Goal: Obtain resource: Download file/media

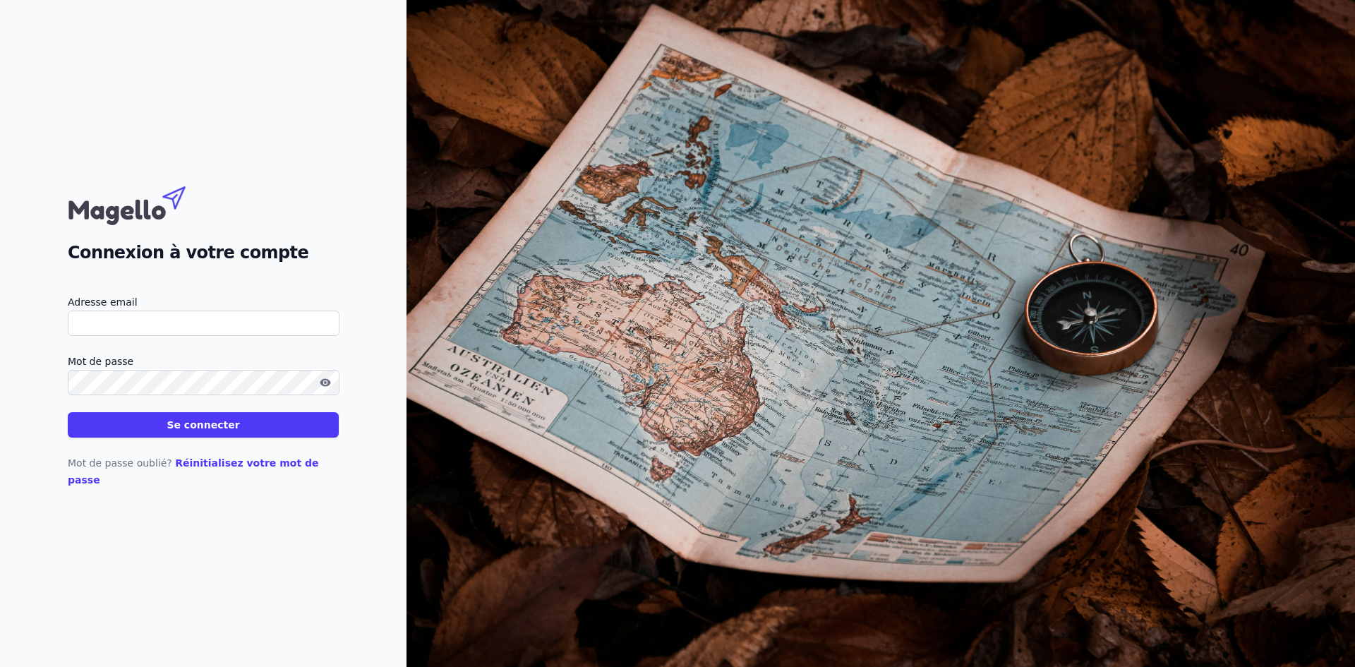
type input "[EMAIL_ADDRESS][DOMAIN_NAME]"
click at [174, 427] on button "Se connecter" at bounding box center [203, 424] width 271 height 25
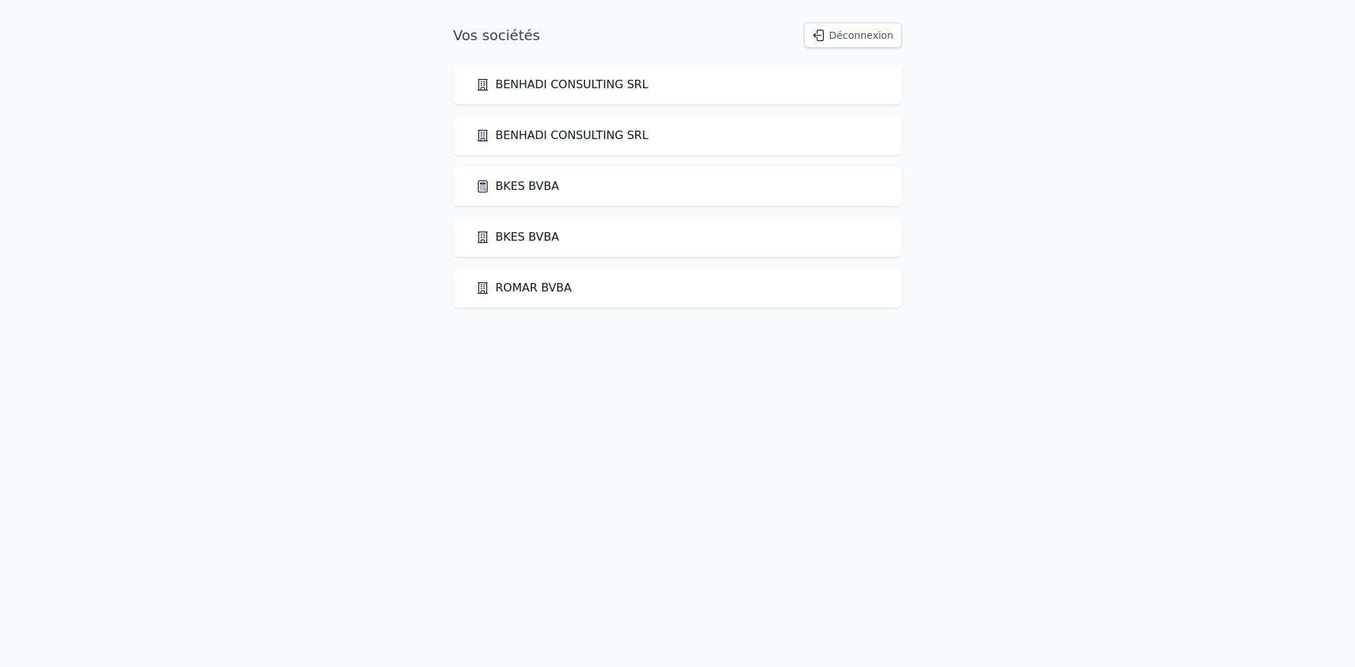
click at [529, 188] on link "BKES BVBA" at bounding box center [517, 186] width 83 height 17
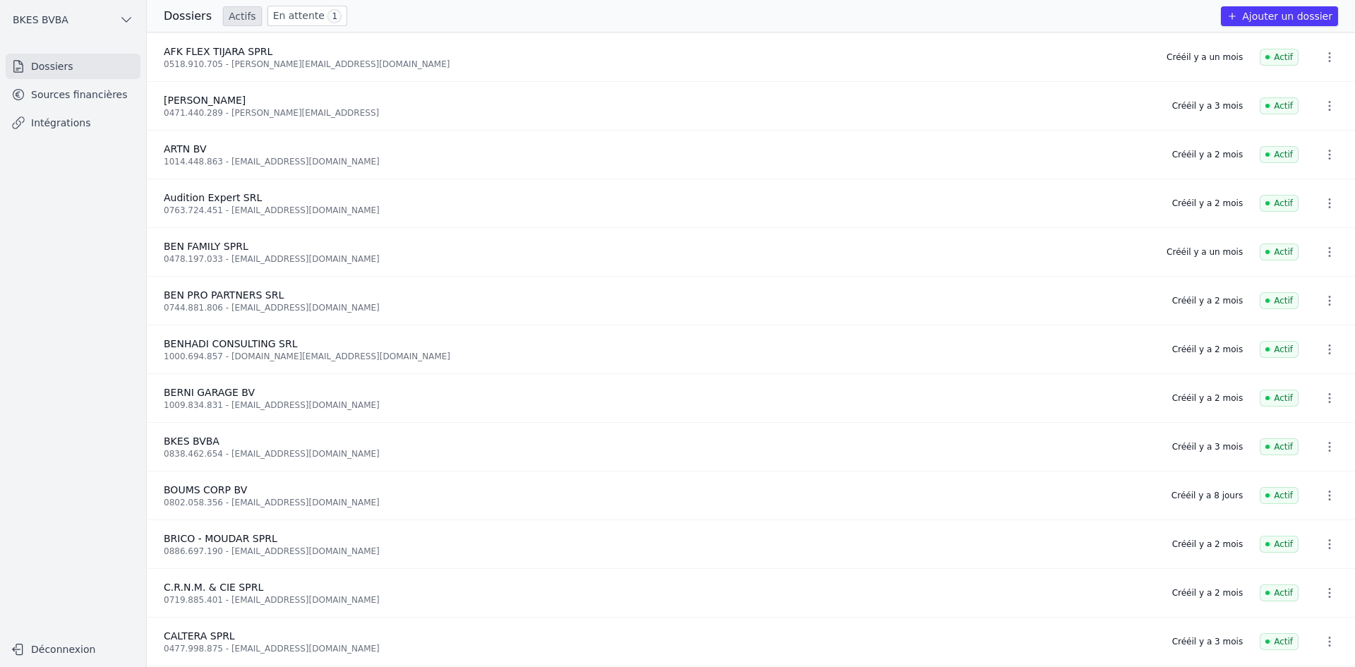
click at [102, 97] on link "Sources financières" at bounding box center [73, 94] width 135 height 25
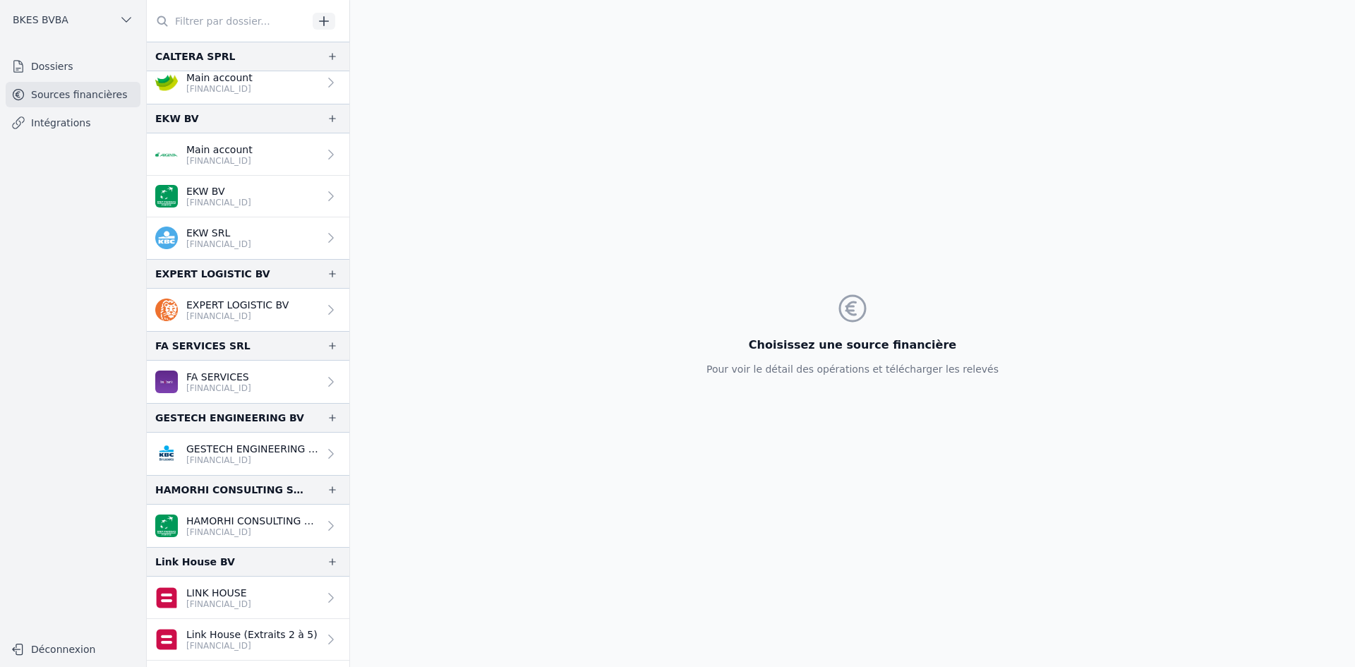
scroll to position [1591, 0]
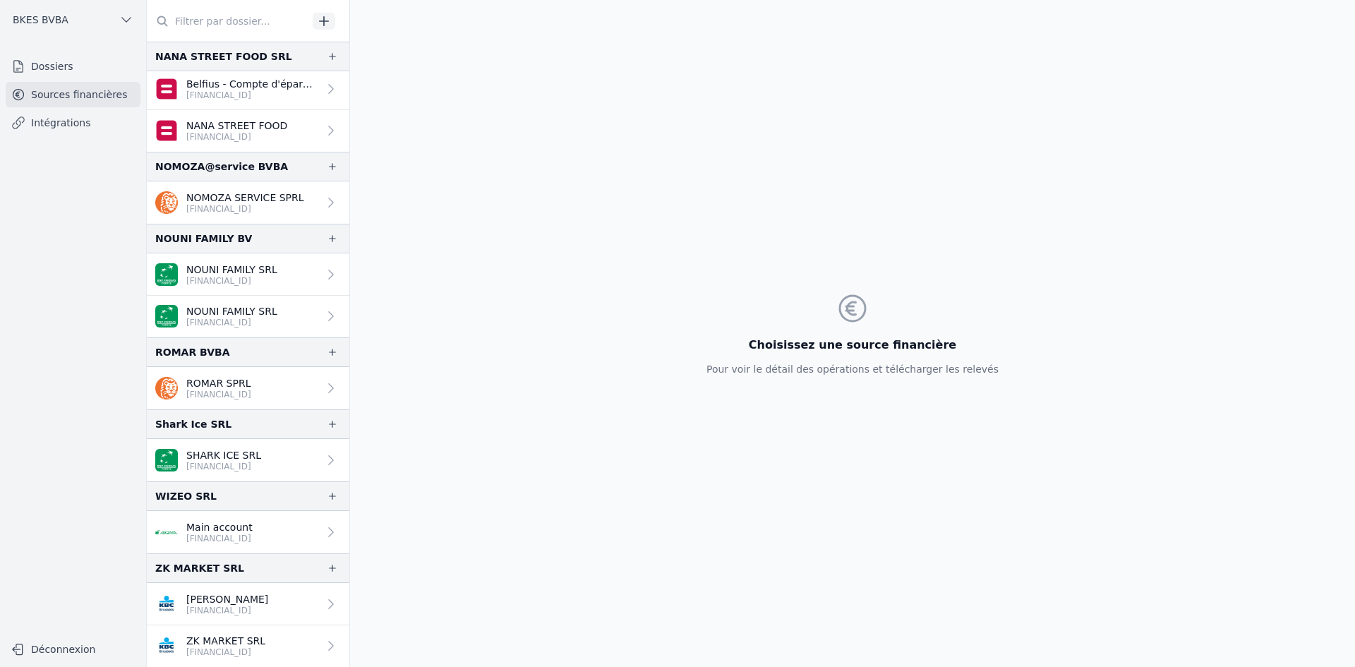
click at [245, 128] on p "NANA STREET FOOD" at bounding box center [236, 126] width 101 height 14
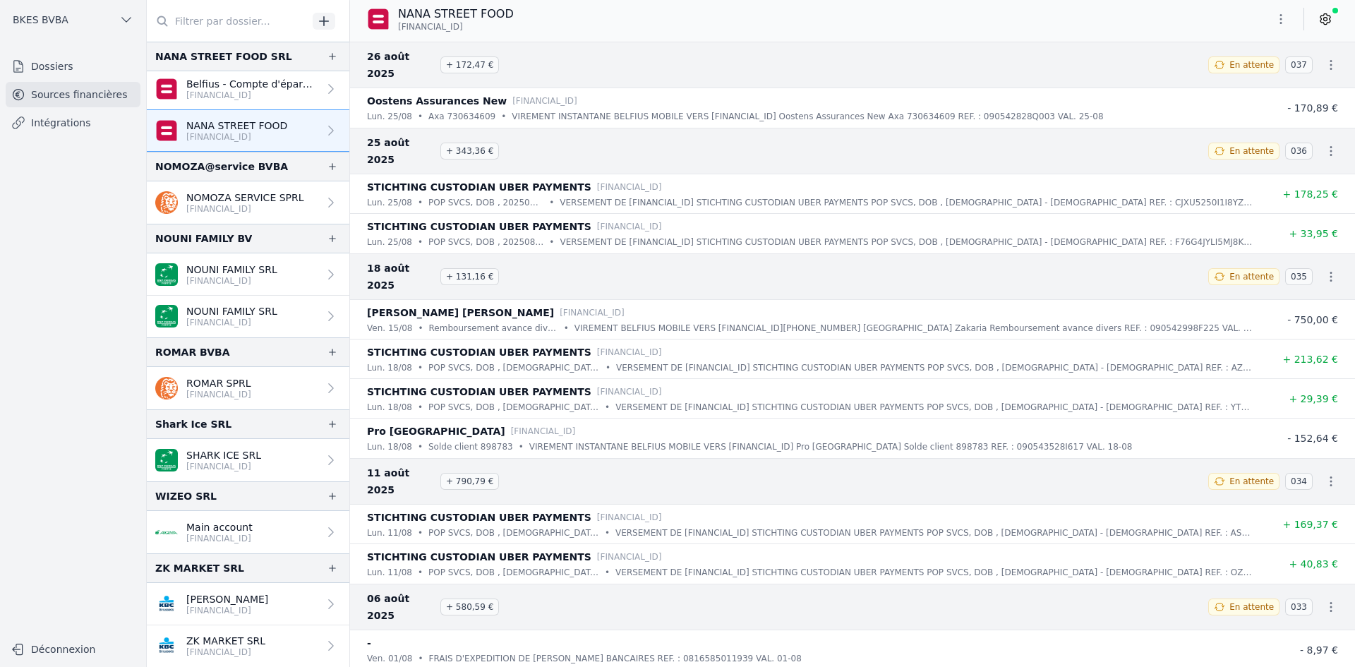
click at [1279, 18] on icon "button" at bounding box center [1281, 19] width 14 height 14
click at [1247, 73] on button "Exporter" at bounding box center [1247, 75] width 102 height 26
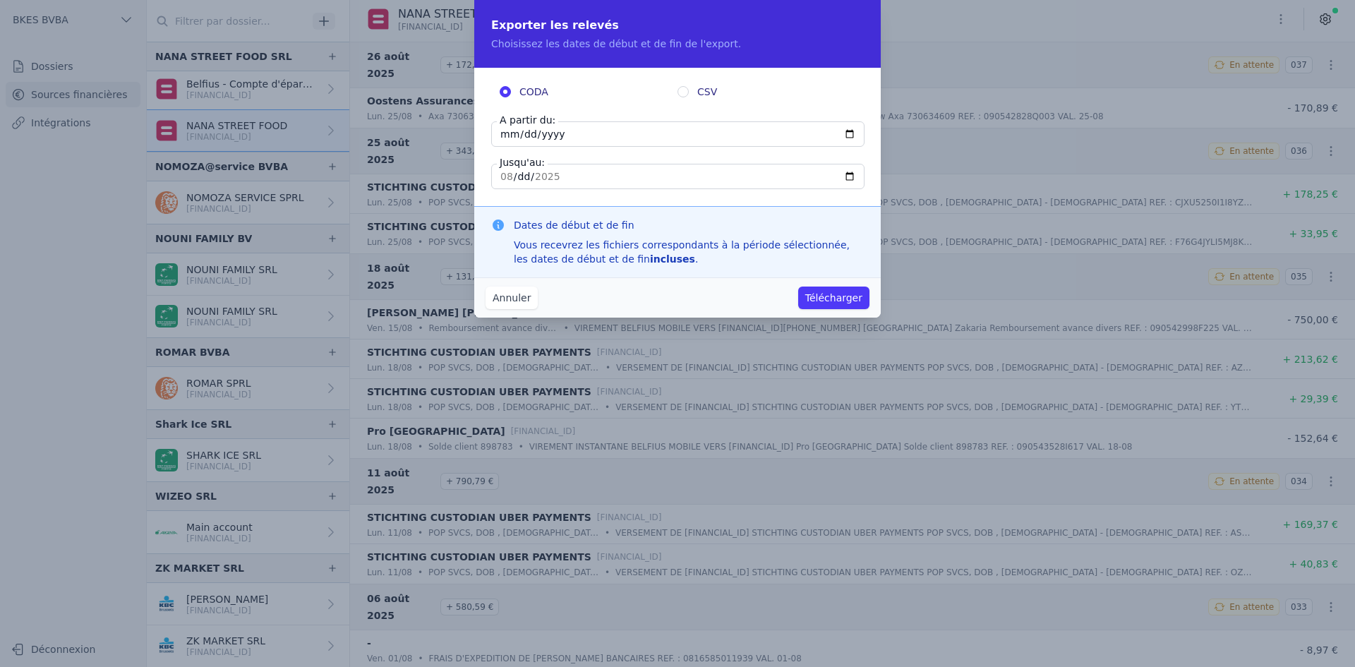
click at [572, 130] on input "[DATE]" at bounding box center [677, 133] width 373 height 25
click at [515, 298] on button "Annuler" at bounding box center [512, 298] width 52 height 23
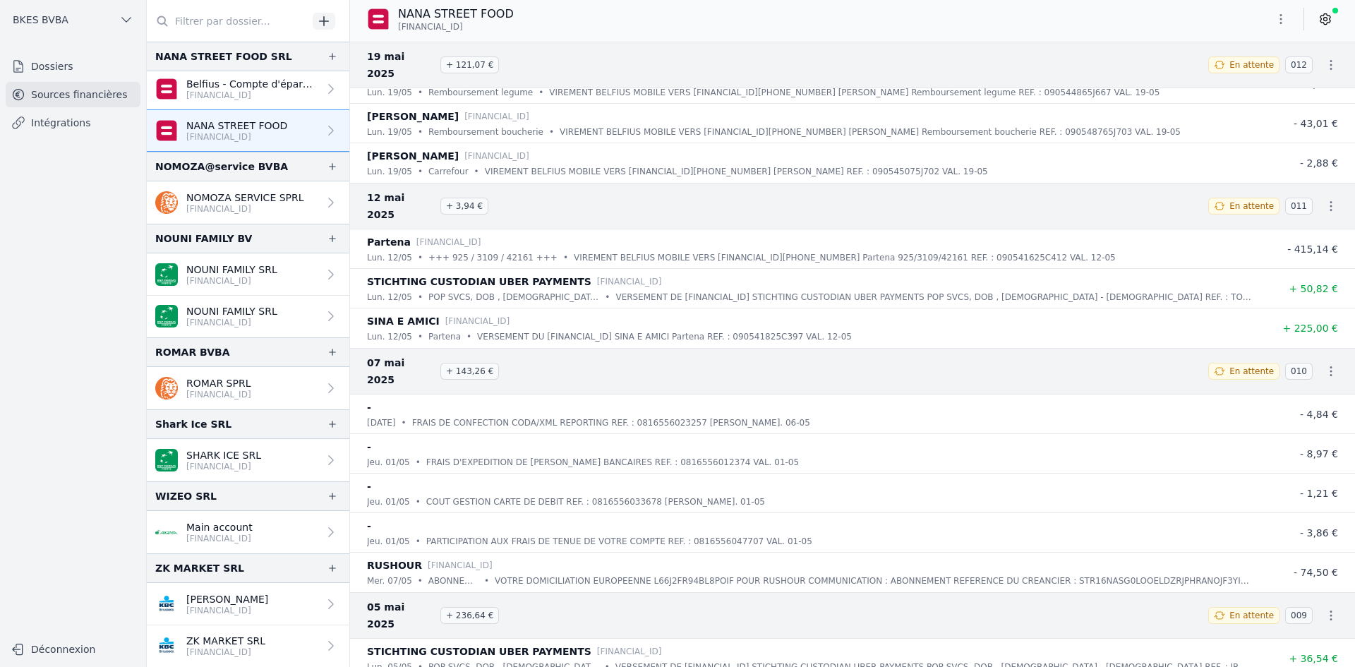
scroll to position [4028, 0]
